Goal: Navigation & Orientation: Find specific page/section

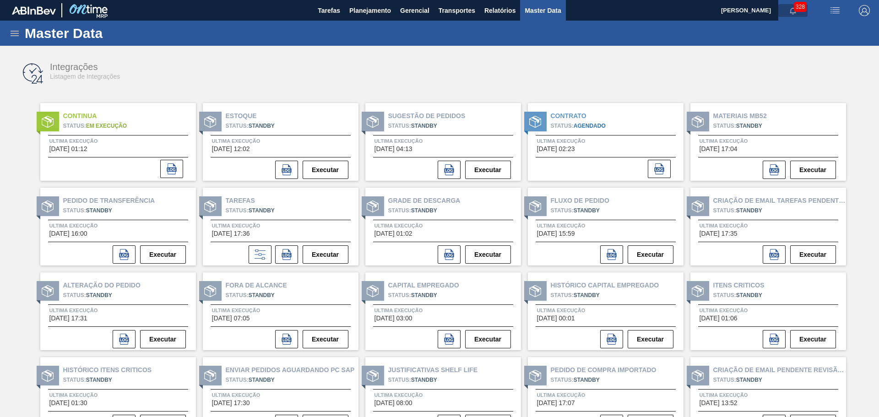
click at [789, 12] on icon "button" at bounding box center [792, 10] width 7 height 7
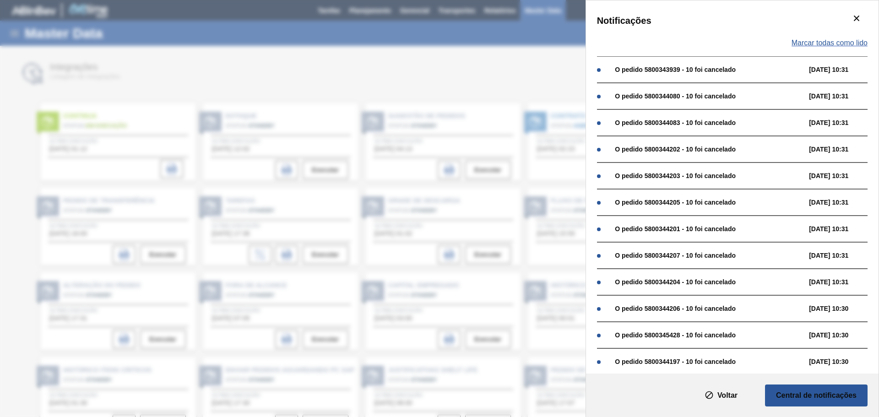
click at [819, 43] on span "Marcar todas como lido" at bounding box center [829, 43] width 76 height 8
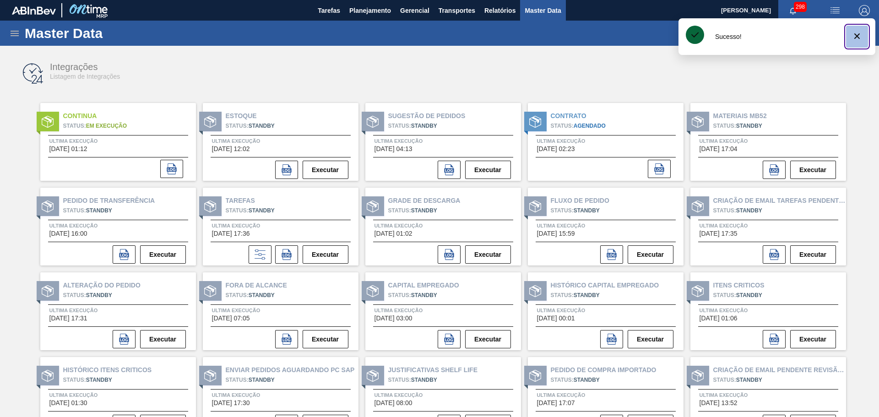
click at [854, 42] on span "botão de ícone" at bounding box center [856, 36] width 11 height 11
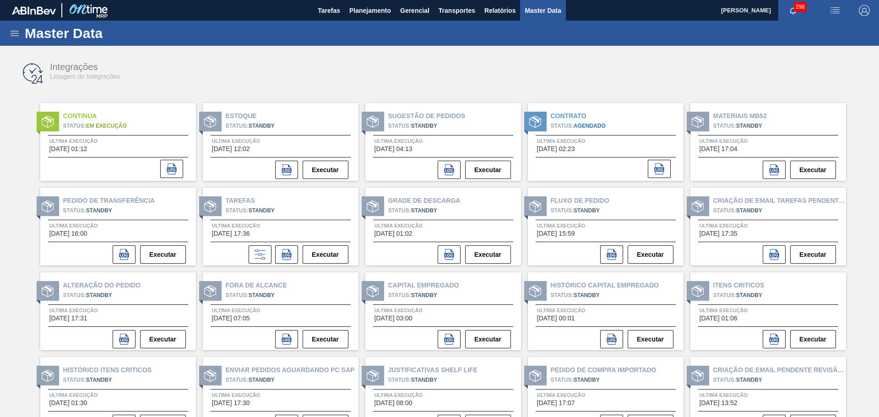
click at [646, 76] on div "Integrações Listagem de Integrações" at bounding box center [439, 73] width 860 height 34
click at [578, 123] on span "Agendado" at bounding box center [589, 126] width 32 height 6
click at [565, 148] on span "[DATE] 02:23" at bounding box center [556, 149] width 38 height 7
click at [657, 165] on icon at bounding box center [658, 168] width 11 height 11
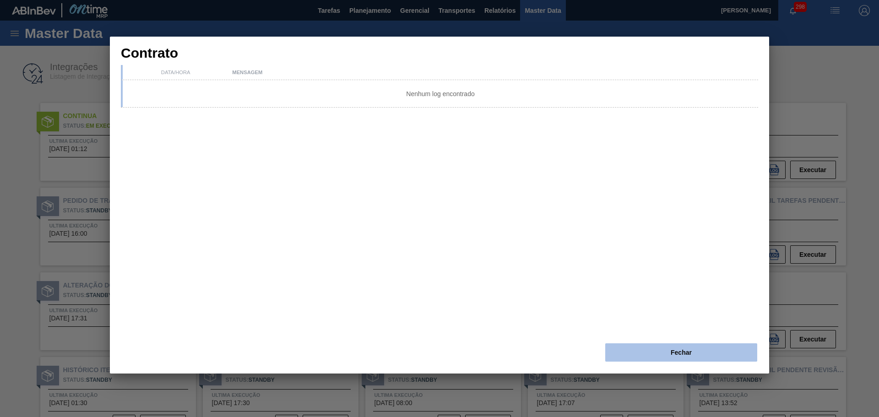
click at [659, 351] on button "Fechar" at bounding box center [681, 352] width 152 height 18
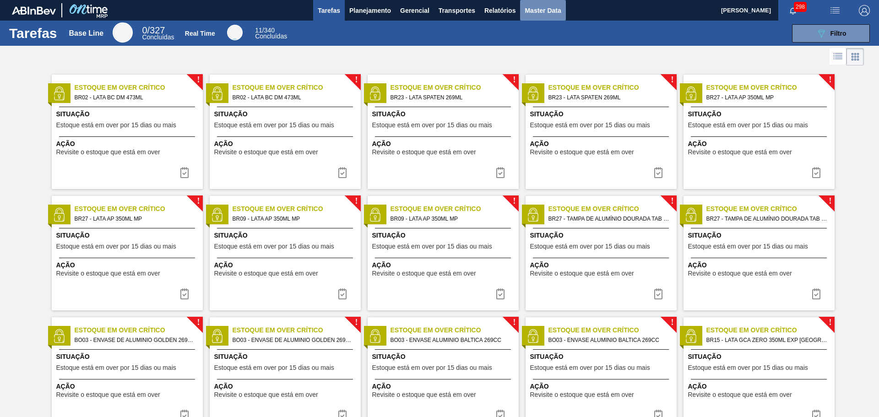
click at [541, 13] on span "Master Data" at bounding box center [542, 10] width 36 height 11
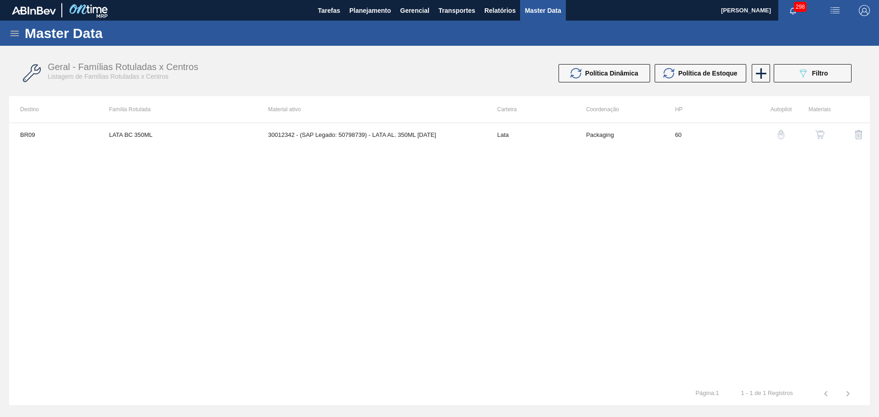
click at [18, 37] on icon at bounding box center [14, 33] width 11 height 11
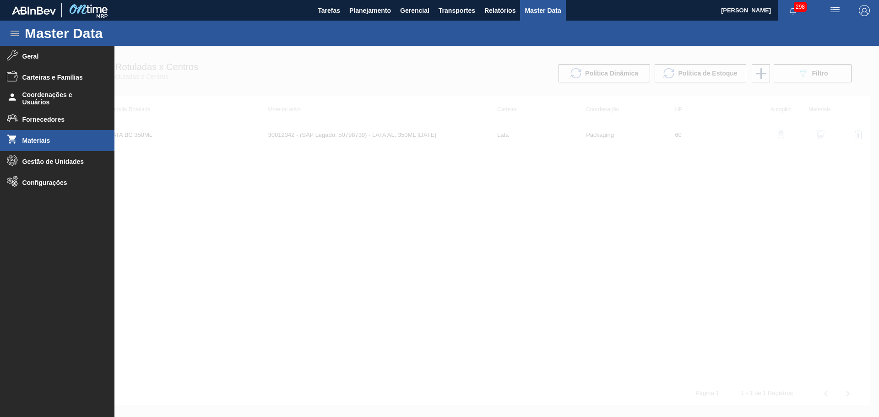
click at [41, 138] on span "Materiais" at bounding box center [60, 140] width 76 height 7
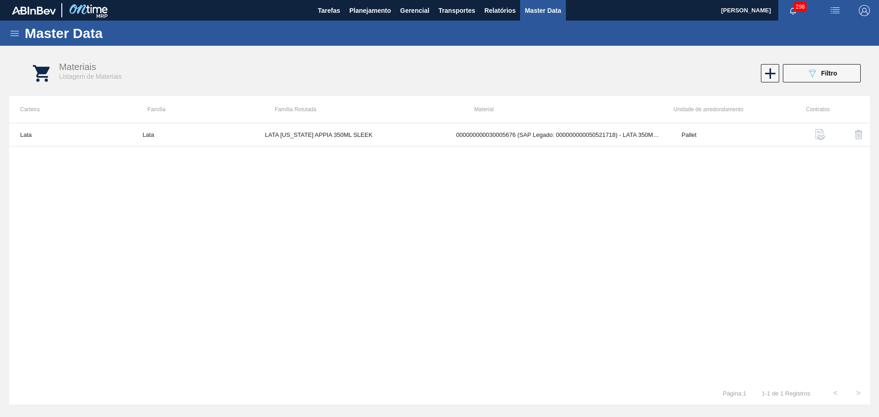
click at [18, 38] on icon at bounding box center [14, 33] width 11 height 11
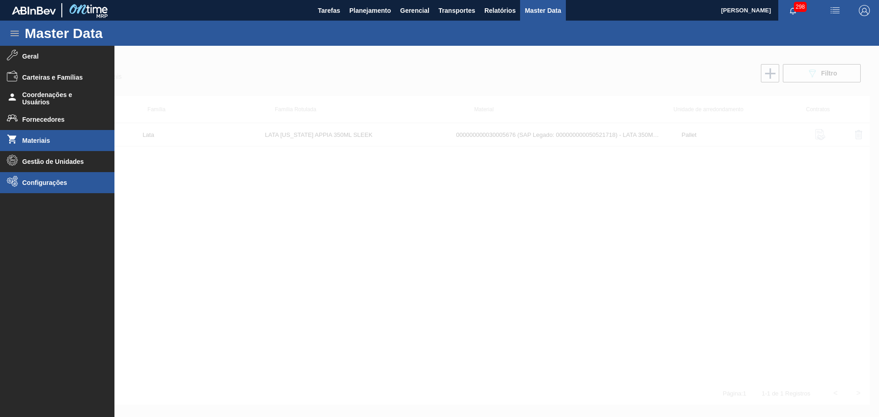
click at [48, 183] on span "Configurações" at bounding box center [60, 182] width 76 height 7
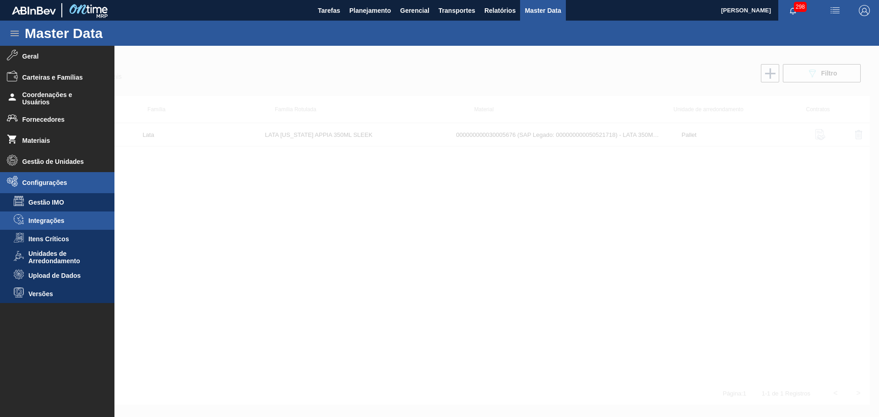
click at [47, 222] on span "Integrações" at bounding box center [63, 220] width 70 height 7
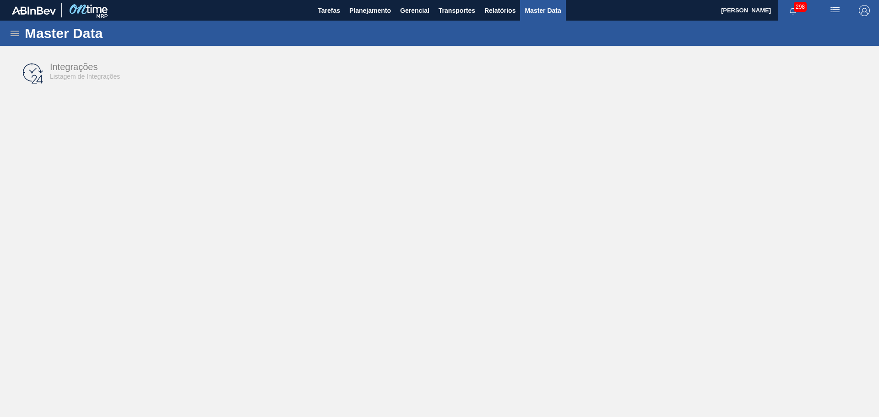
click at [790, 15] on button "button" at bounding box center [792, 10] width 29 height 13
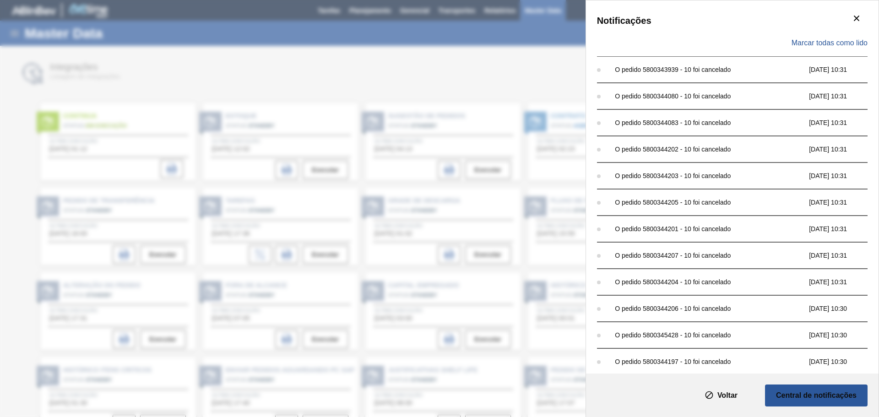
click at [845, 33] on div "Marcar todas como lido" at bounding box center [732, 43] width 270 height 27
click at [838, 39] on div "Todas as notificações já estam lidas." at bounding box center [776, 36] width 197 height 37
click at [864, 37] on button "botão de ícone" at bounding box center [857, 37] width 22 height 22
click at [845, 40] on span "Marcar todas como lido" at bounding box center [829, 43] width 76 height 8
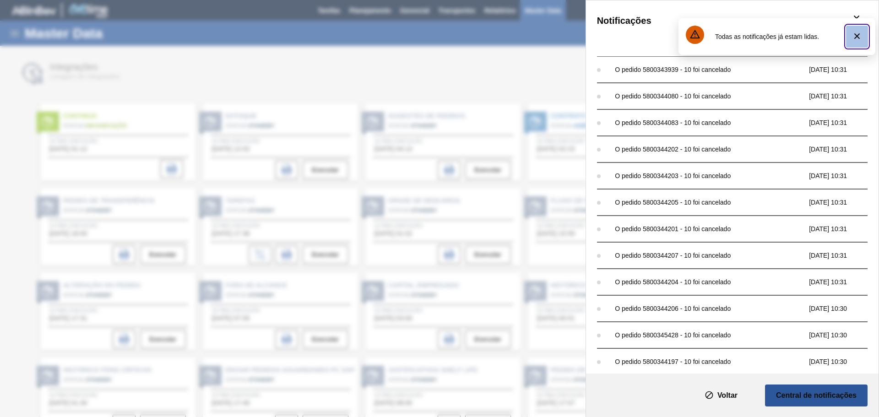
click at [854, 37] on icon "botão de ícone" at bounding box center [856, 36] width 11 height 11
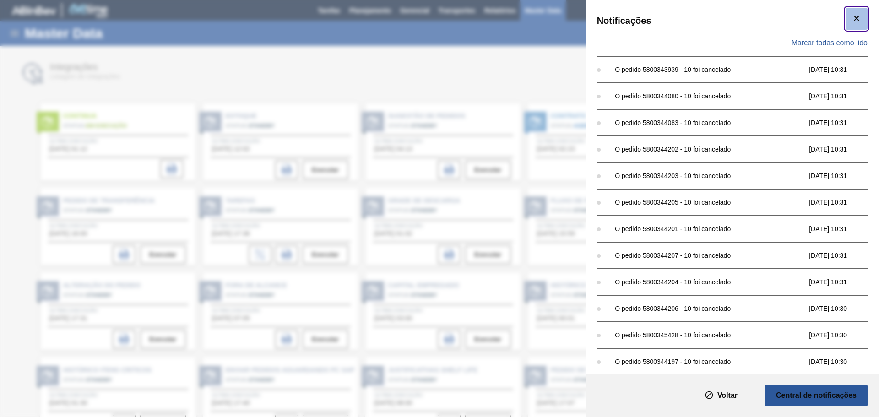
click at [853, 21] on icon "botão de ícone" at bounding box center [856, 18] width 11 height 11
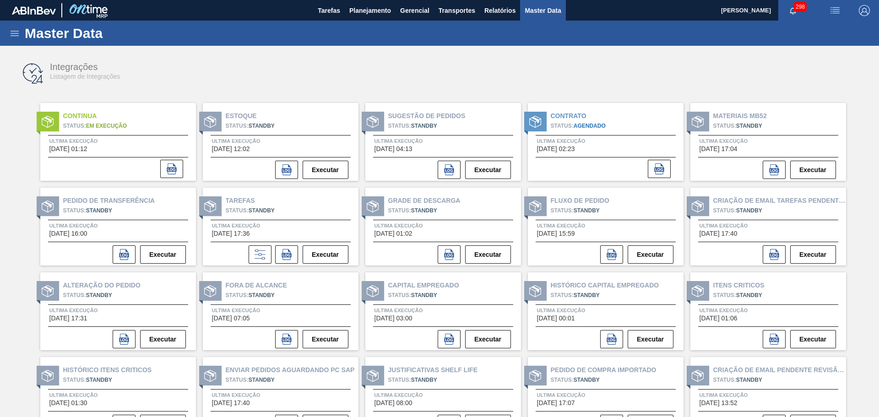
click at [508, 61] on div "Integrações Listagem de Integrações" at bounding box center [439, 73] width 860 height 34
click at [789, 9] on icon "button" at bounding box center [792, 11] width 6 height 6
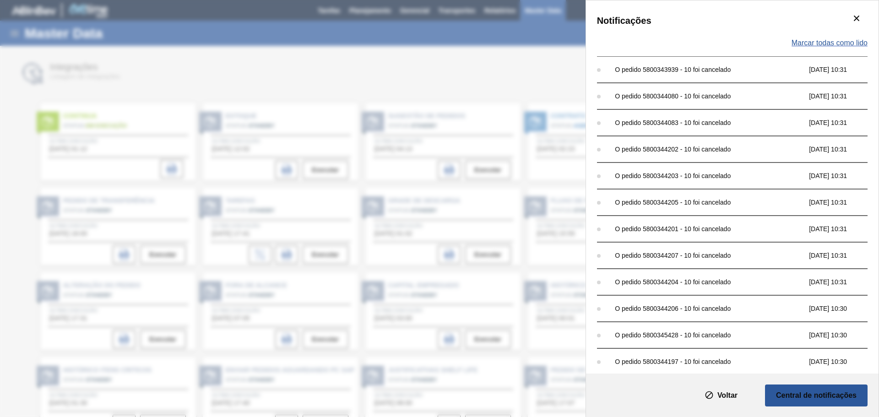
click at [836, 43] on span "Marcar todas como lido" at bounding box center [829, 43] width 76 height 8
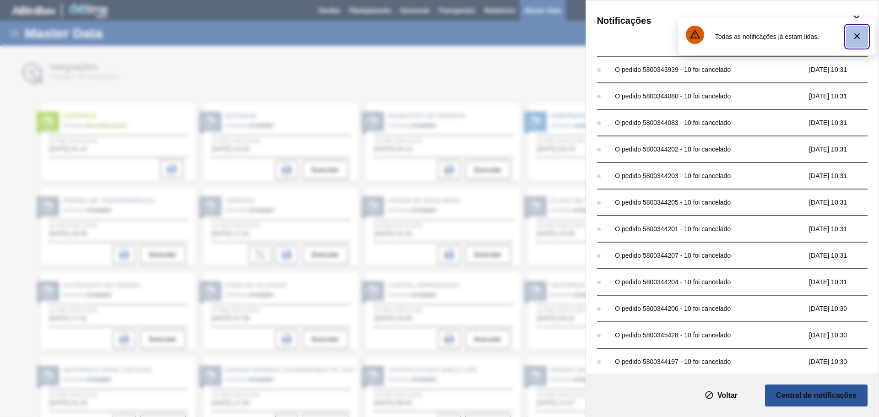
click at [854, 34] on icon "botão de ícone" at bounding box center [856, 36] width 11 height 11
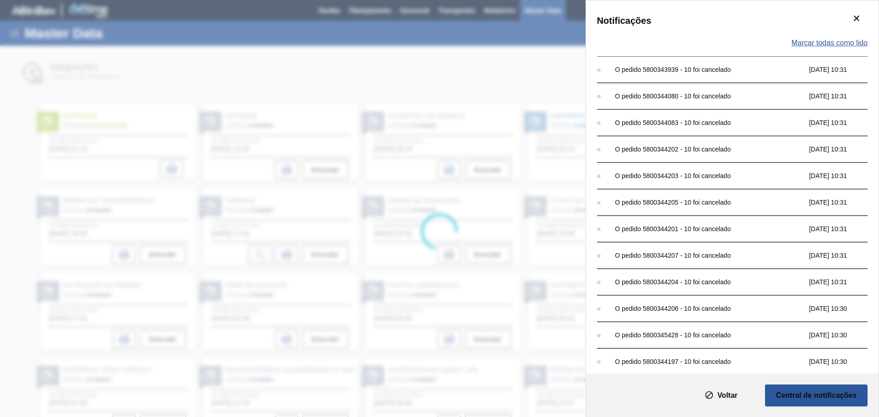
click at [811, 41] on span "Marcar todas como lido" at bounding box center [829, 43] width 76 height 8
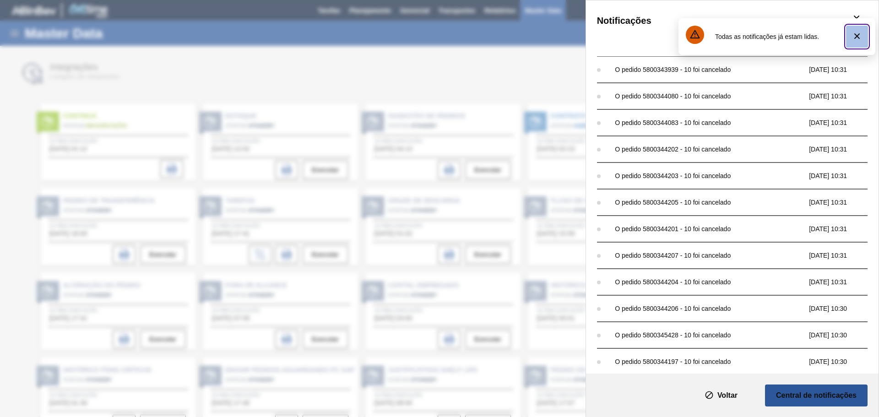
click at [852, 37] on icon "botão de ícone" at bounding box center [856, 36] width 11 height 11
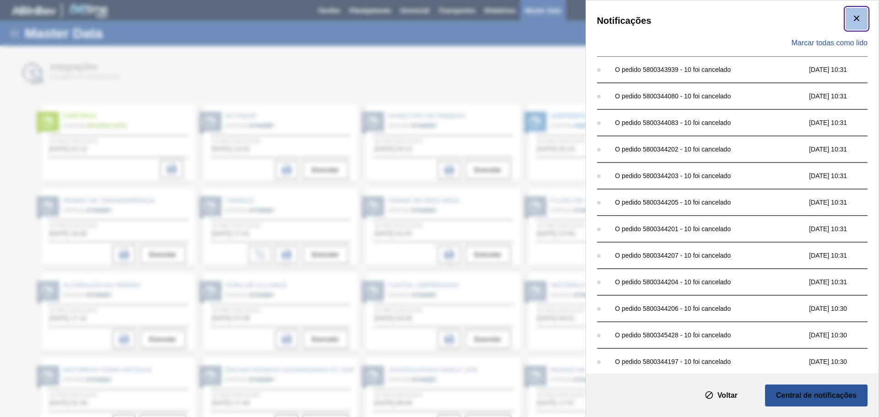
click at [851, 21] on icon "botão de ícone" at bounding box center [856, 18] width 11 height 11
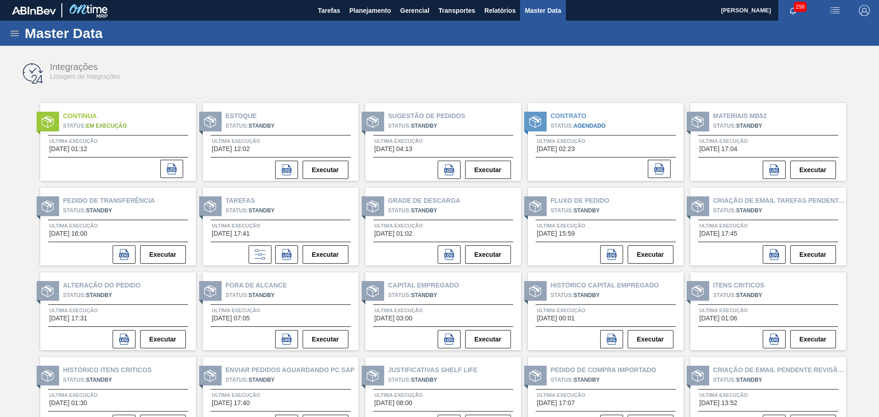
click at [515, 21] on div "Master Data" at bounding box center [439, 33] width 879 height 25
